Goal: Information Seeking & Learning: Learn about a topic

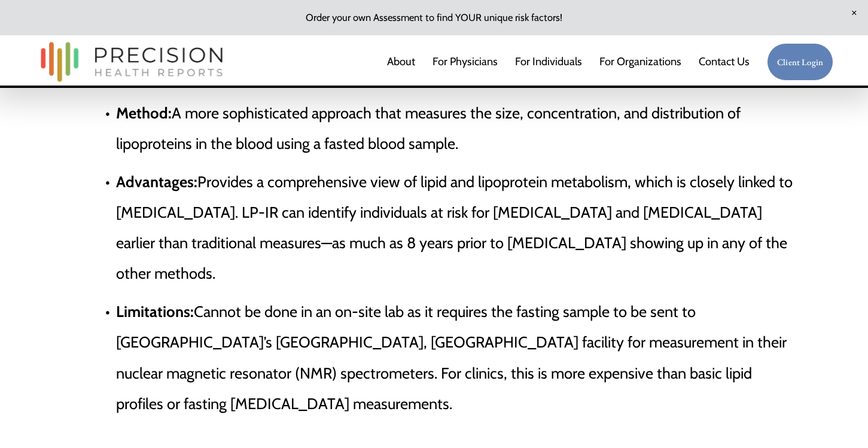
scroll to position [1738, 0]
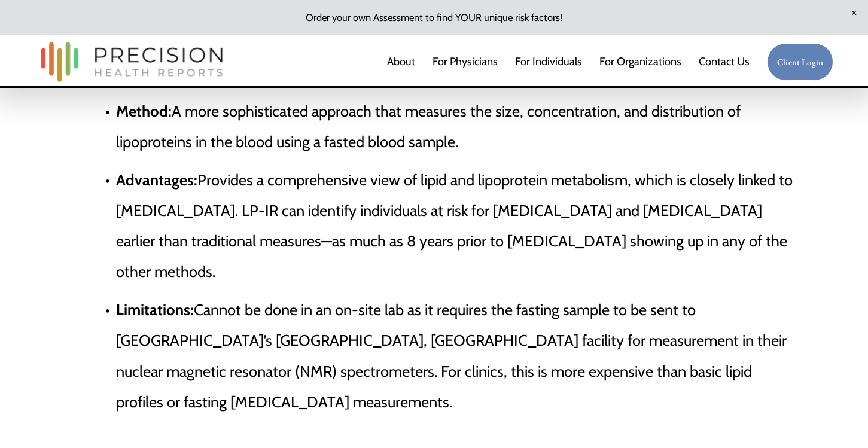
click at [485, 303] on p "Limitations: Cannot be done in an on-site lab as it requires the fasting sample…" at bounding box center [458, 355] width 684 height 123
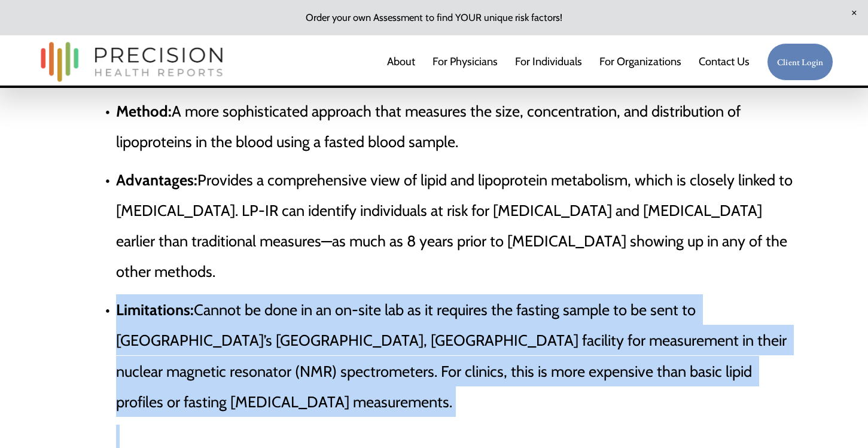
click at [485, 303] on p "Limitations: Cannot be done in an on-site lab as it requires the fasting sample…" at bounding box center [458, 355] width 684 height 123
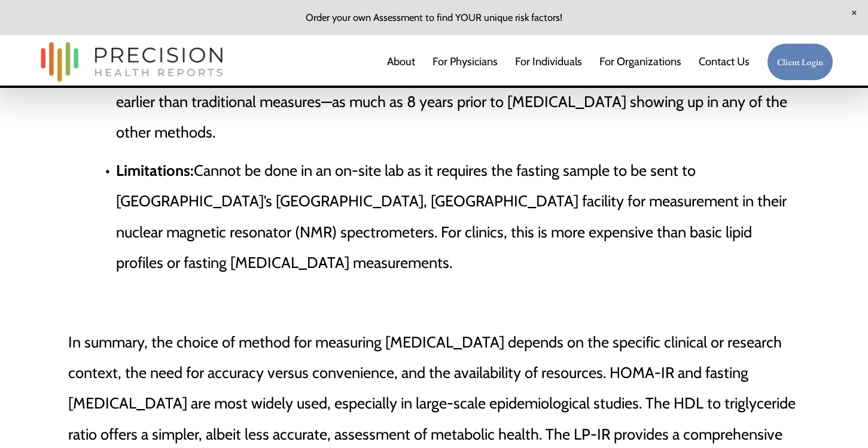
scroll to position [1880, 0]
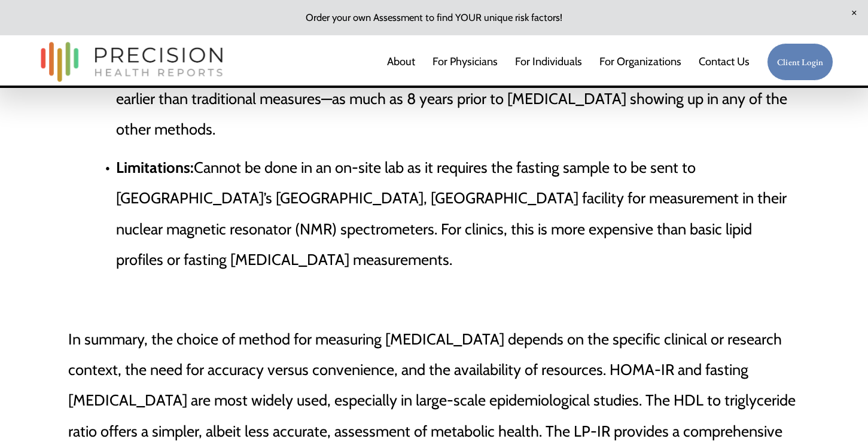
click at [485, 324] on p "In summary, the choice of method for measuring [MEDICAL_DATA] depends on the sp…" at bounding box center [434, 400] width 732 height 153
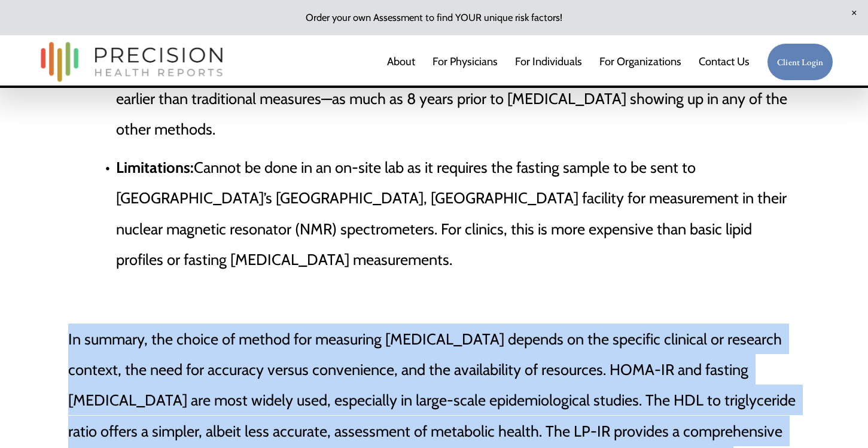
click at [485, 324] on p "In summary, the choice of method for measuring [MEDICAL_DATA] depends on the sp…" at bounding box center [434, 400] width 732 height 153
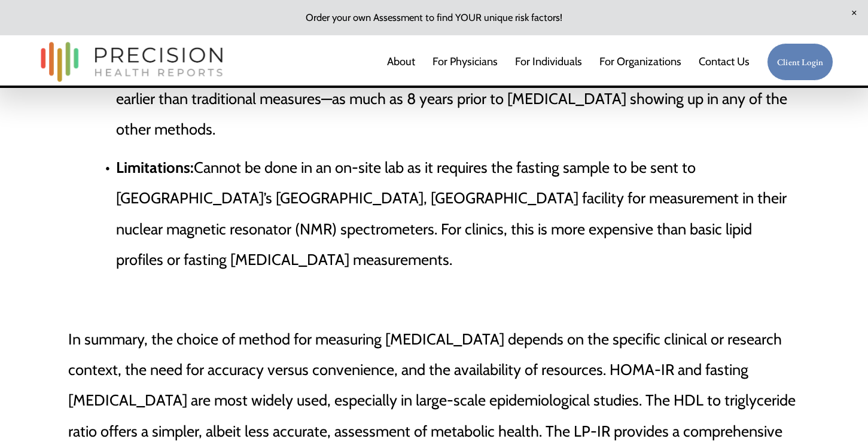
click at [485, 324] on p "In summary, the choice of method for measuring [MEDICAL_DATA] depends on the sp…" at bounding box center [434, 400] width 732 height 153
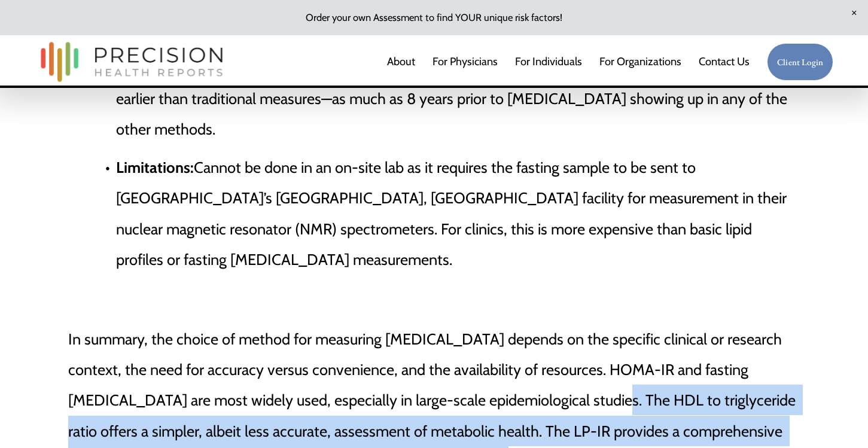
drag, startPoint x: 525, startPoint y: 313, endPoint x: 445, endPoint y: 363, distance: 94.6
click at [445, 363] on p "In summary, the choice of method for measuring [MEDICAL_DATA] depends on the sp…" at bounding box center [434, 400] width 732 height 153
click at [445, 366] on p "In summary, the choice of method for measuring [MEDICAL_DATA] depends on the sp…" at bounding box center [434, 400] width 732 height 153
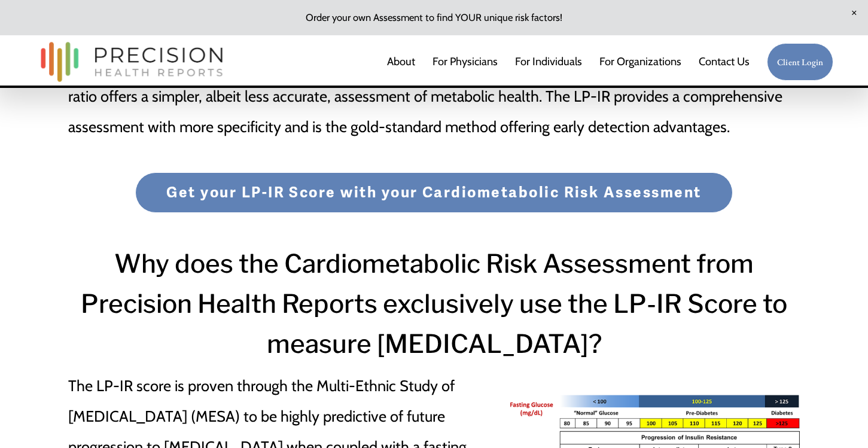
scroll to position [2682, 0]
